Goal: Task Accomplishment & Management: Manage account settings

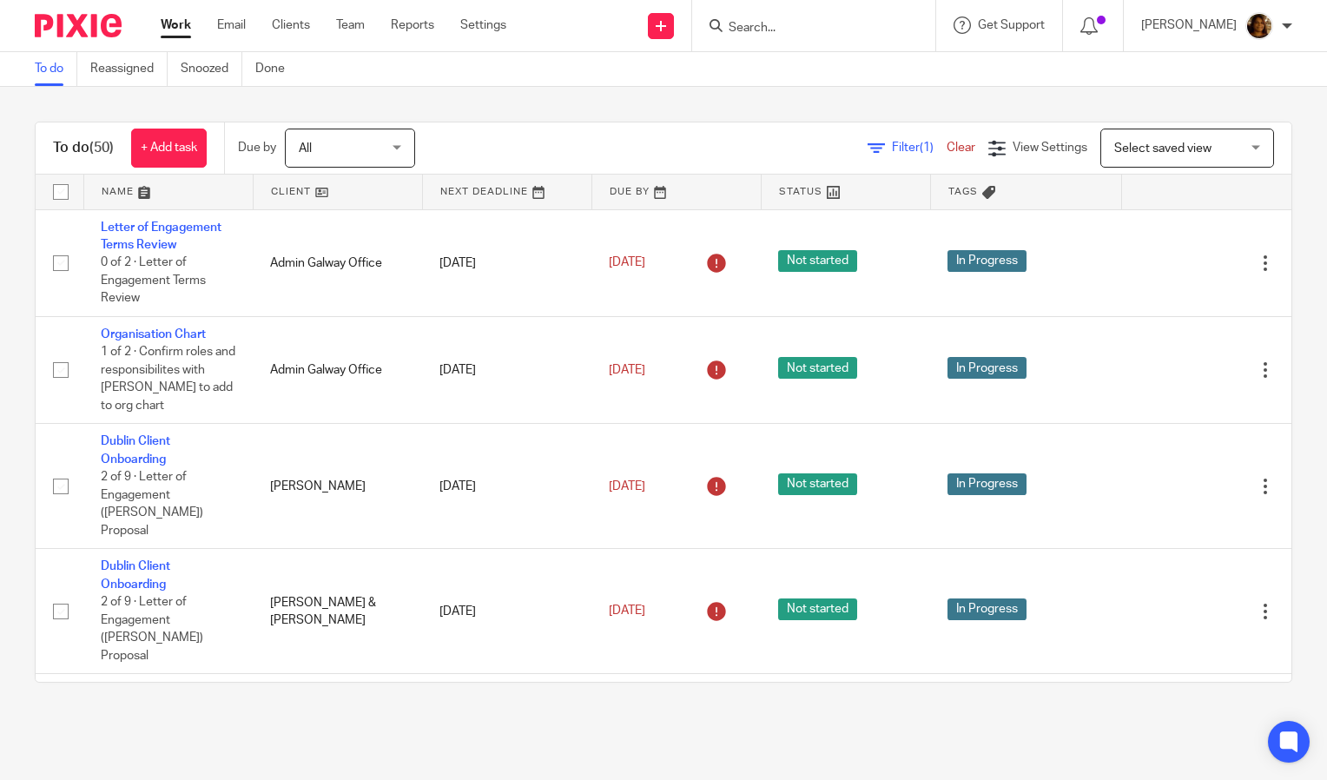
click at [1114, 145] on span "Select saved view" at bounding box center [1162, 148] width 97 height 12
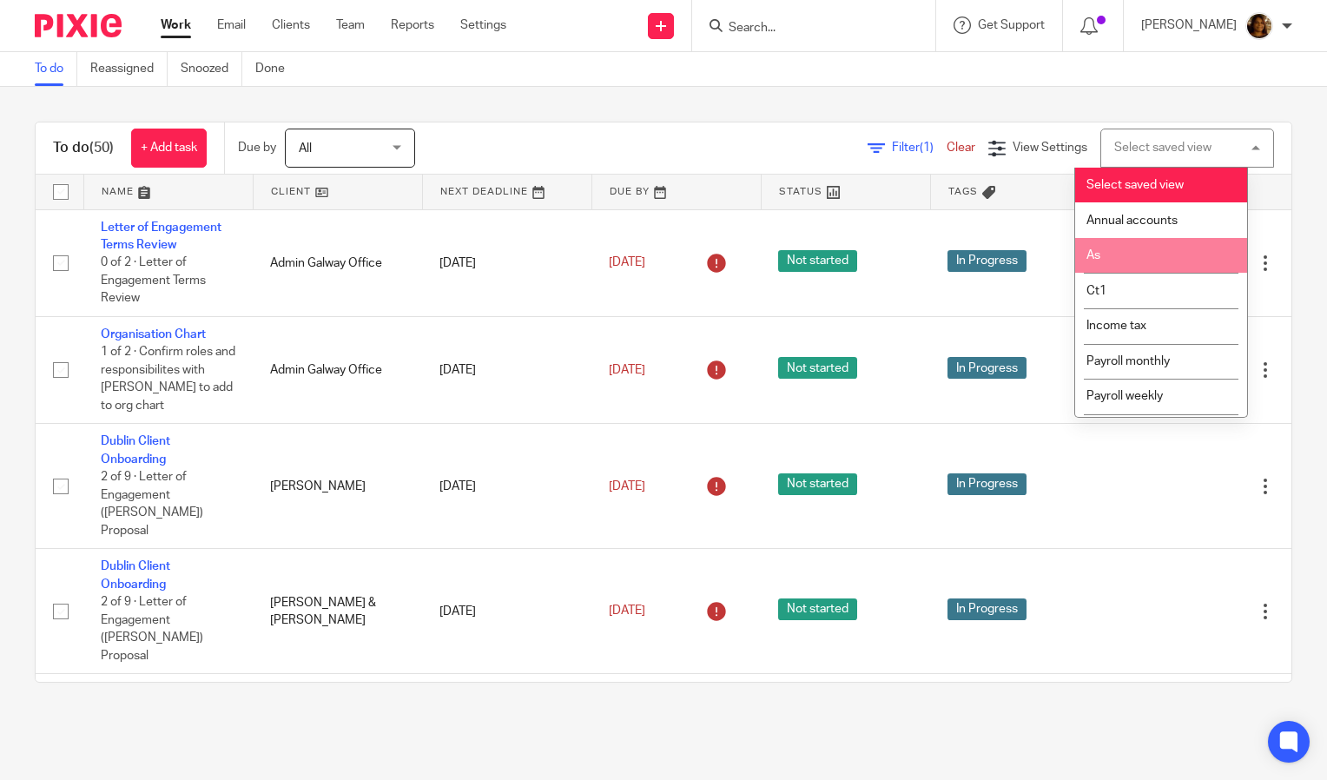
click at [1117, 252] on li "As" at bounding box center [1161, 256] width 172 height 36
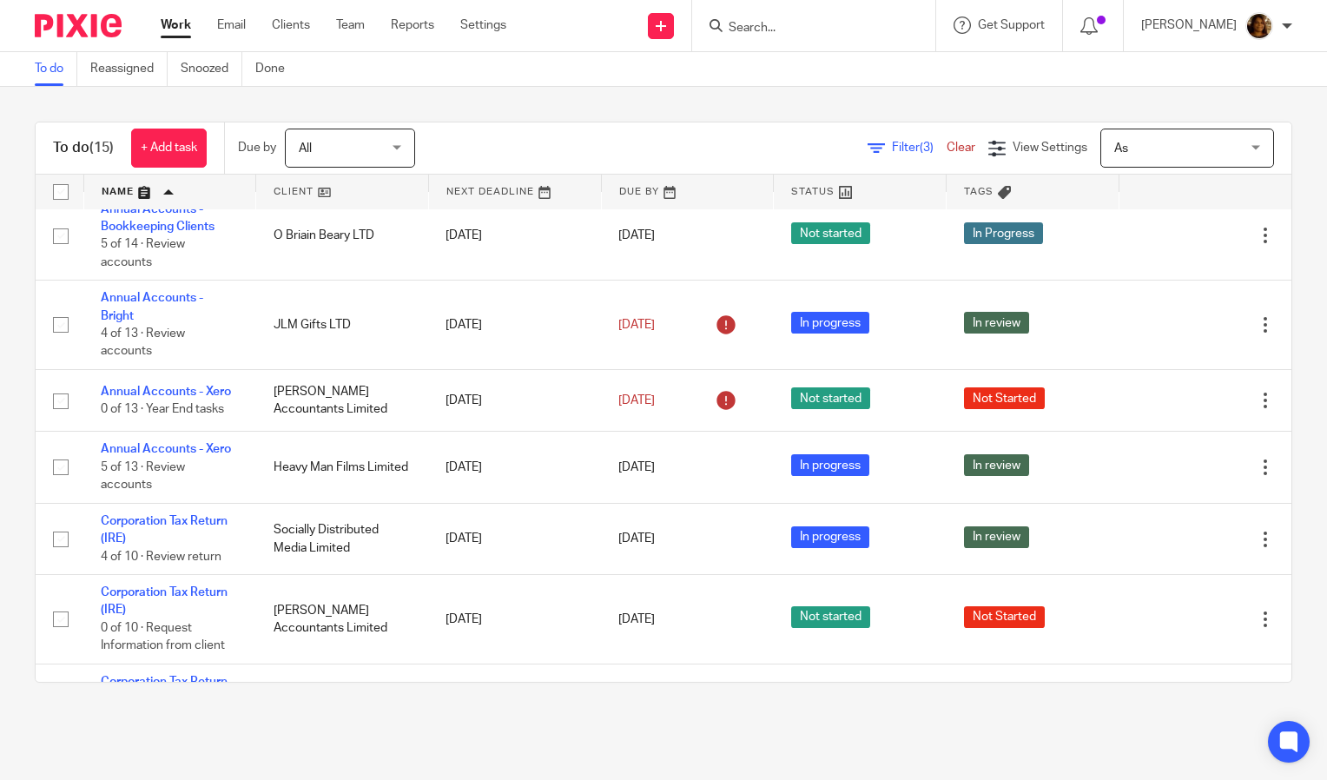
scroll to position [16, 0]
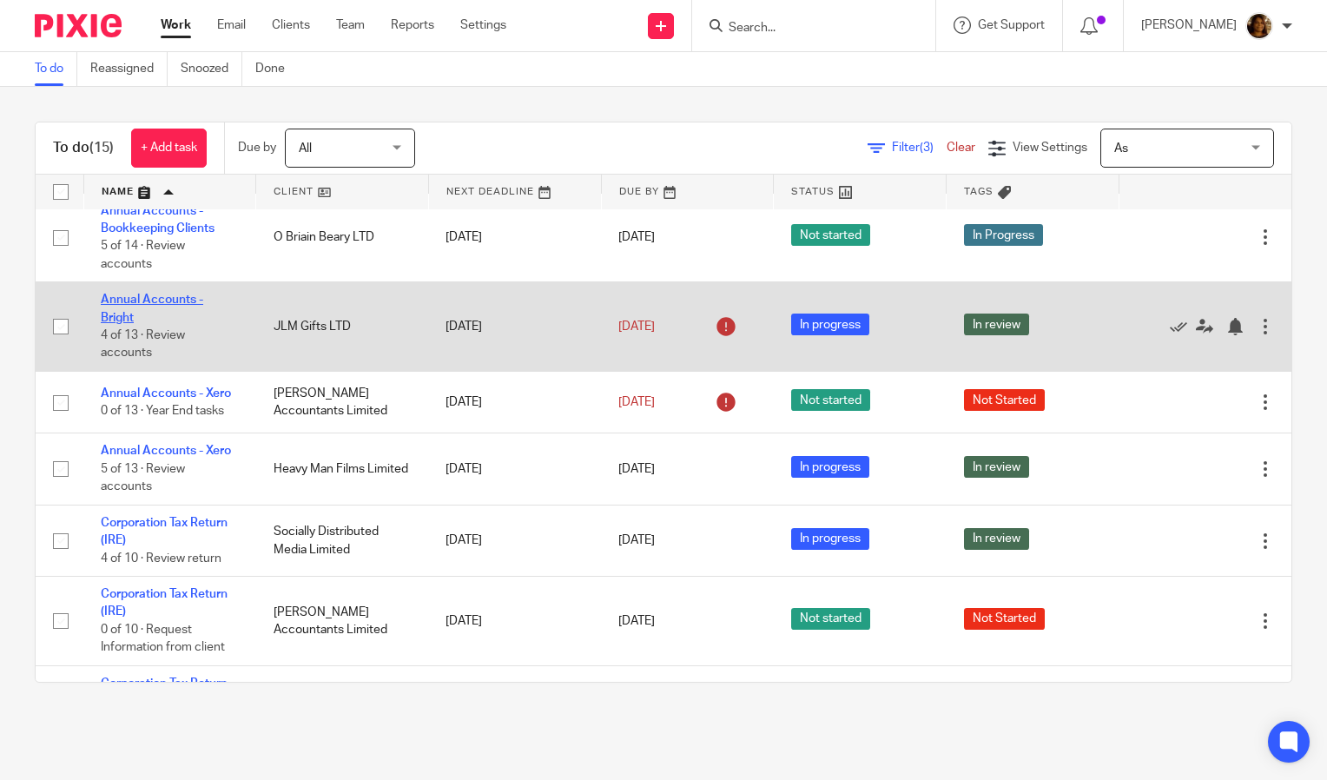
click at [145, 294] on link "Annual Accounts - Bright" at bounding box center [152, 308] width 102 height 30
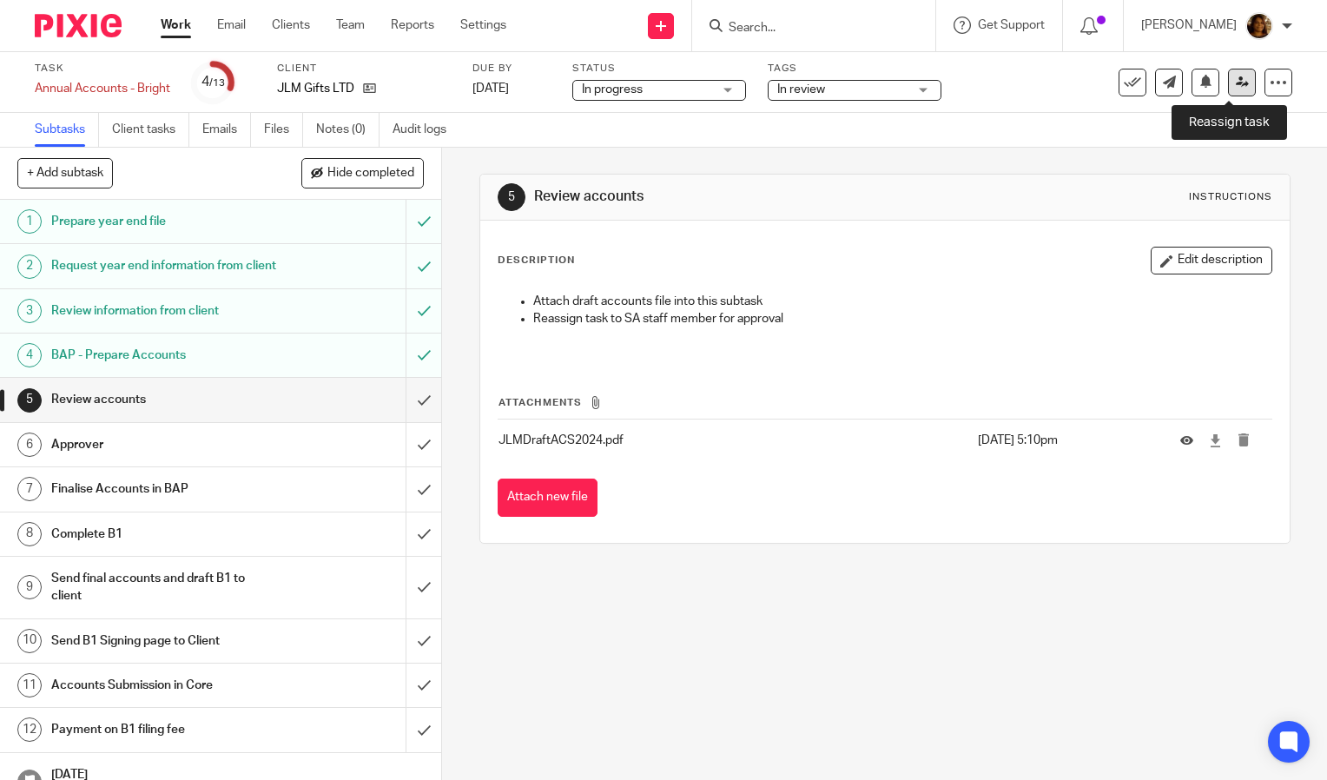
click at [1236, 83] on icon at bounding box center [1242, 82] width 13 height 13
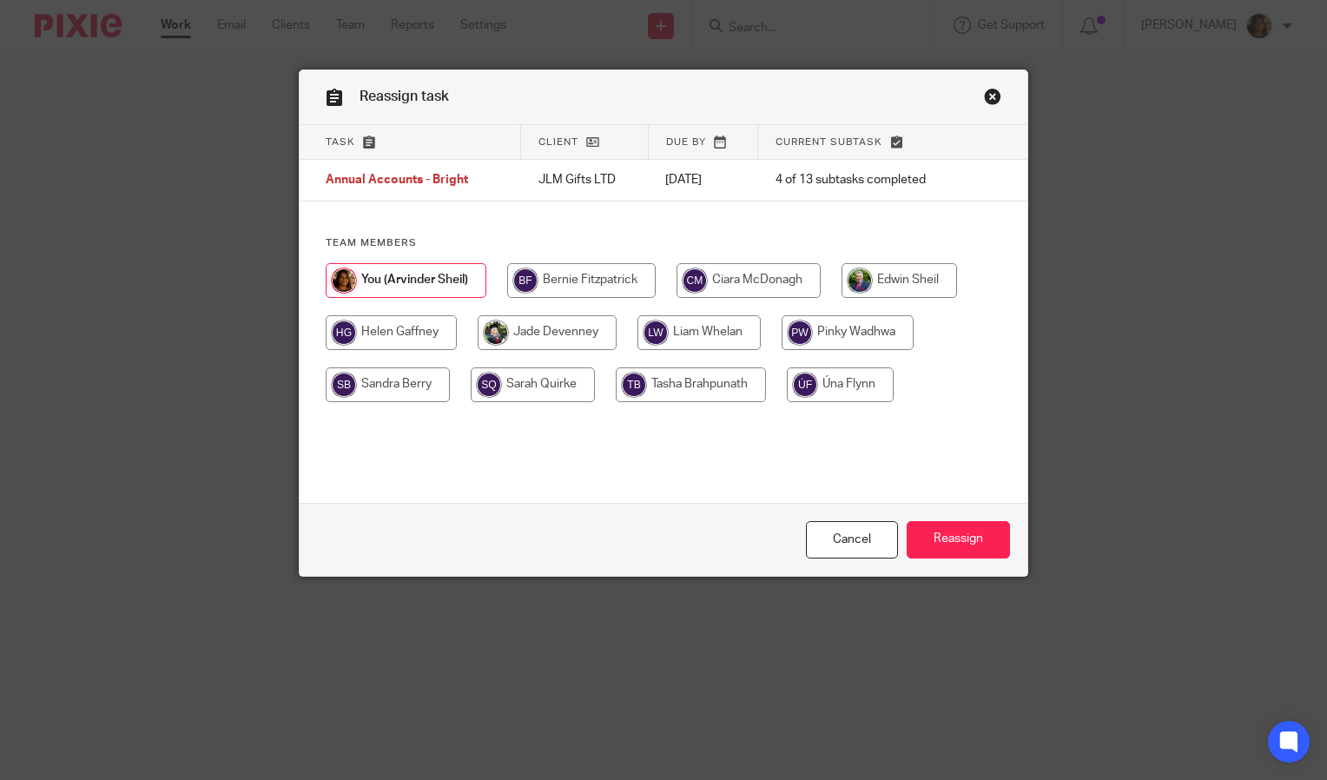
click at [894, 269] on input "radio" at bounding box center [898, 280] width 115 height 35
radio input "true"
click at [949, 526] on input "Reassign" at bounding box center [957, 539] width 103 height 37
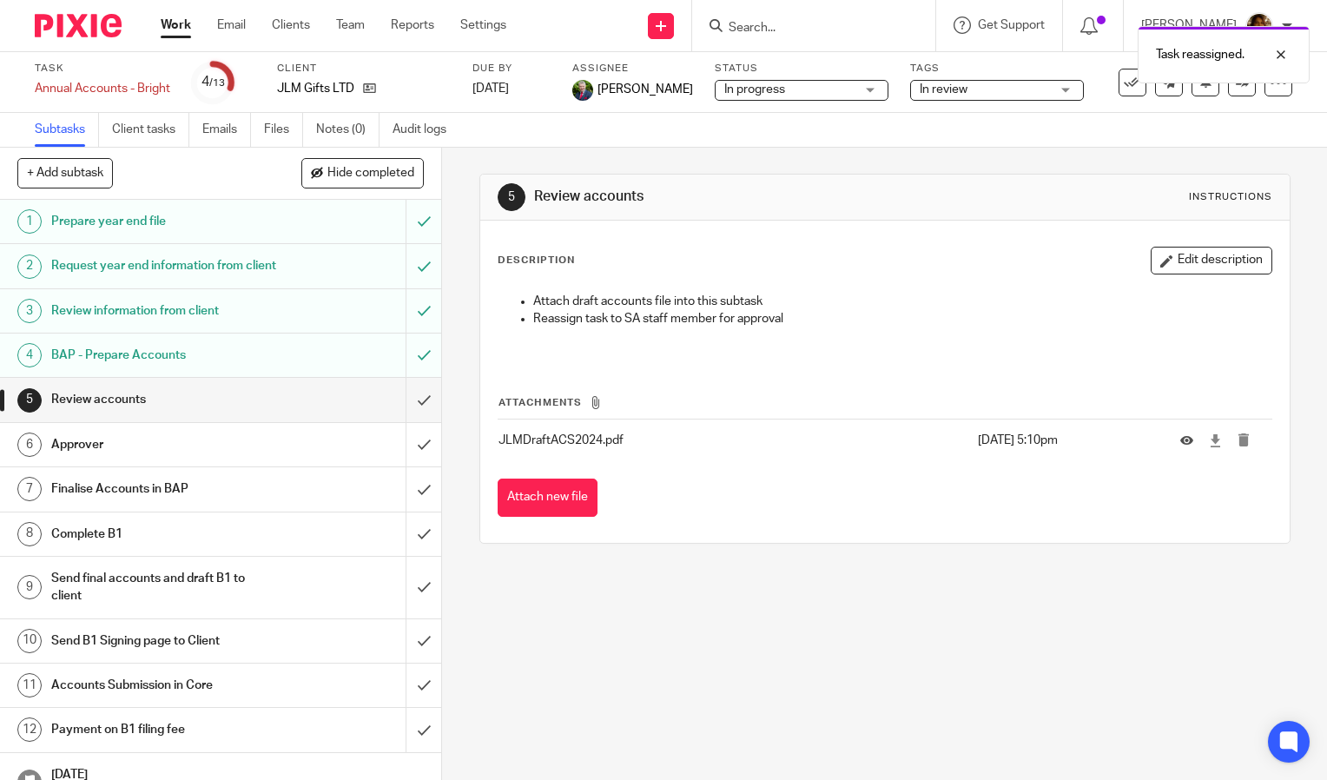
click at [174, 30] on link "Work" at bounding box center [176, 24] width 30 height 17
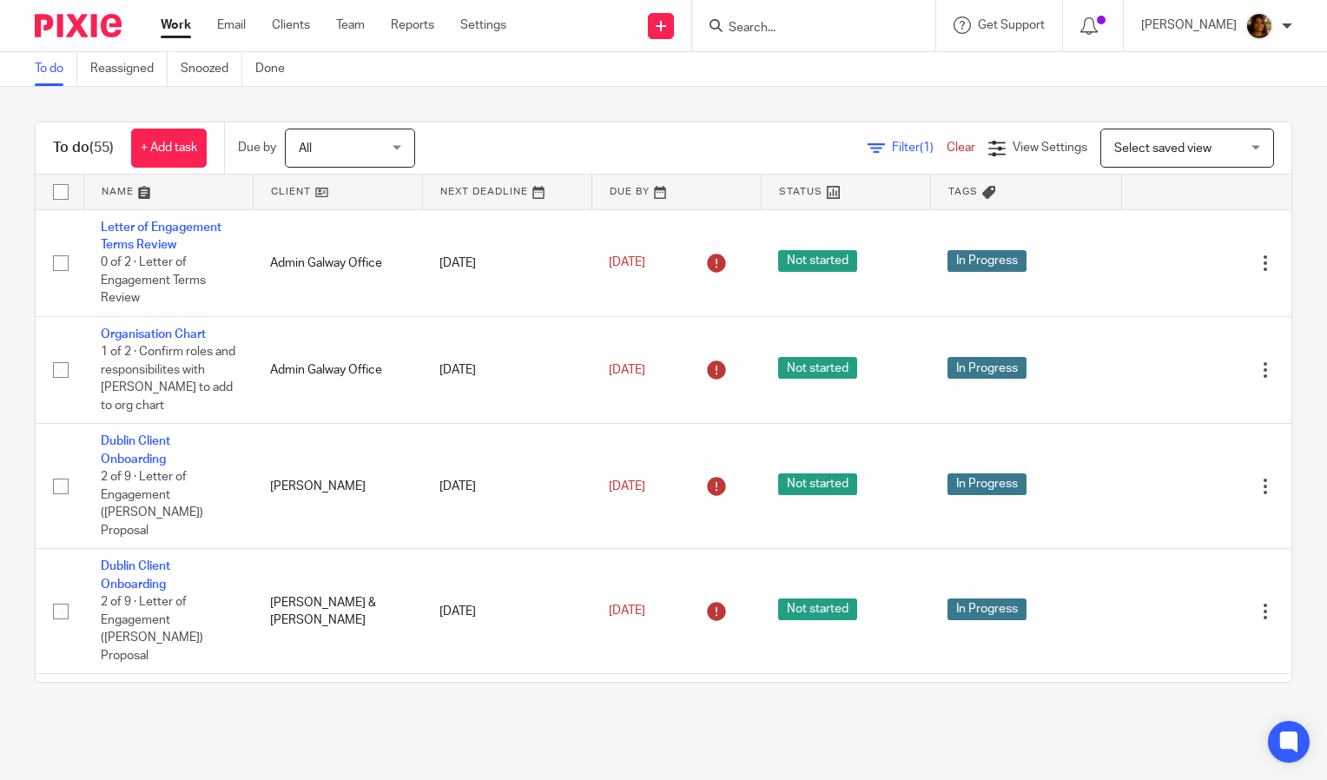
click at [1127, 151] on span "Select saved view" at bounding box center [1162, 148] width 97 height 12
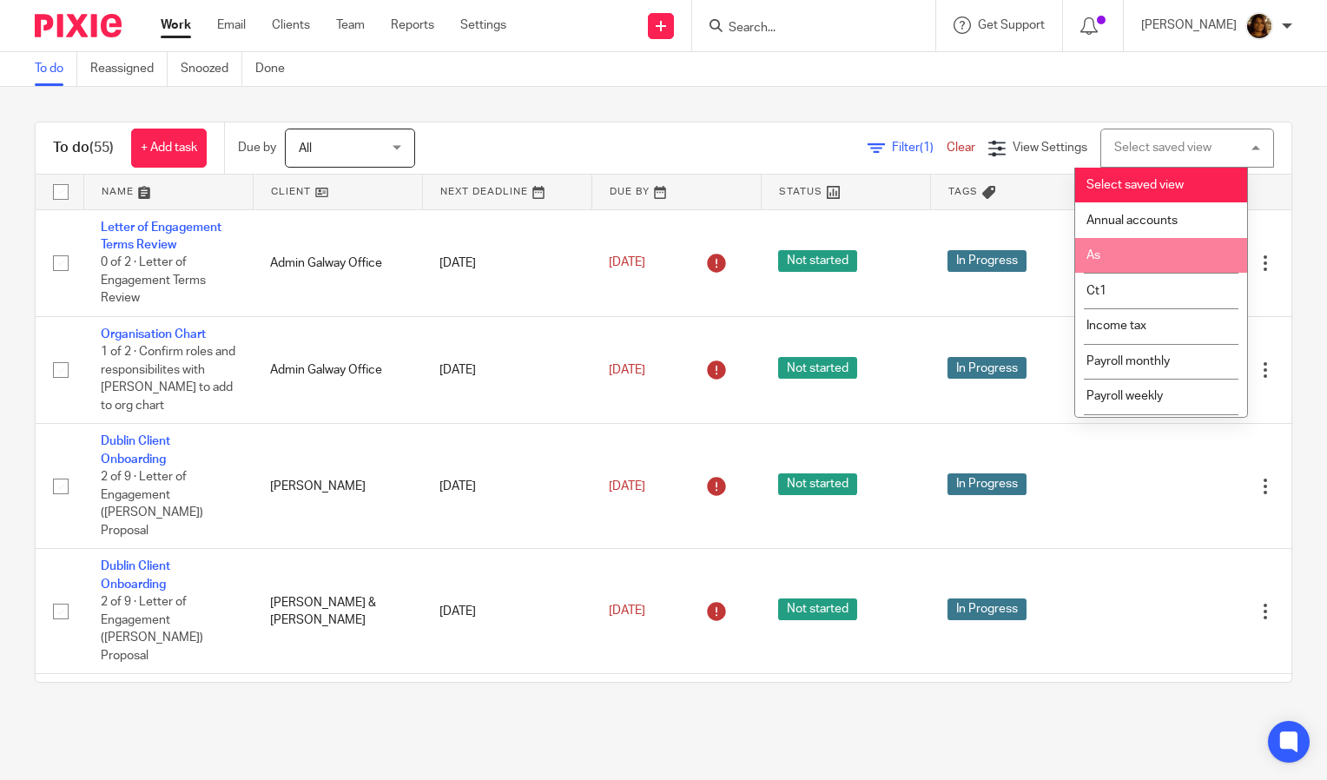
click at [1128, 247] on li "As" at bounding box center [1161, 256] width 172 height 36
